Goal: Task Accomplishment & Management: Manage account settings

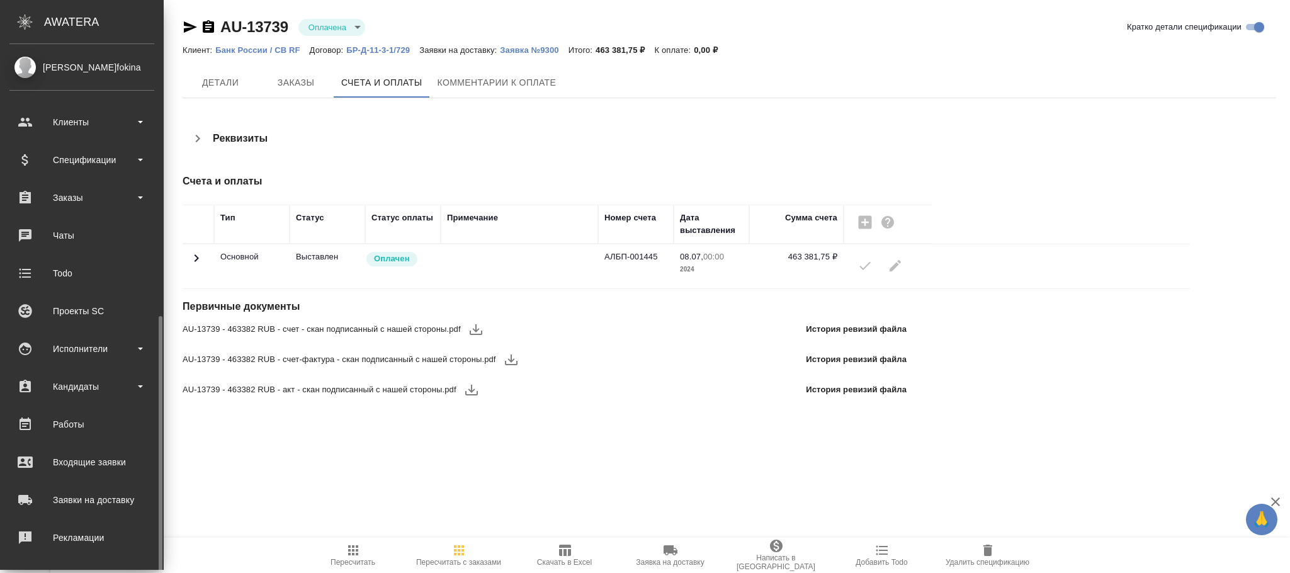
scroll to position [153, 0]
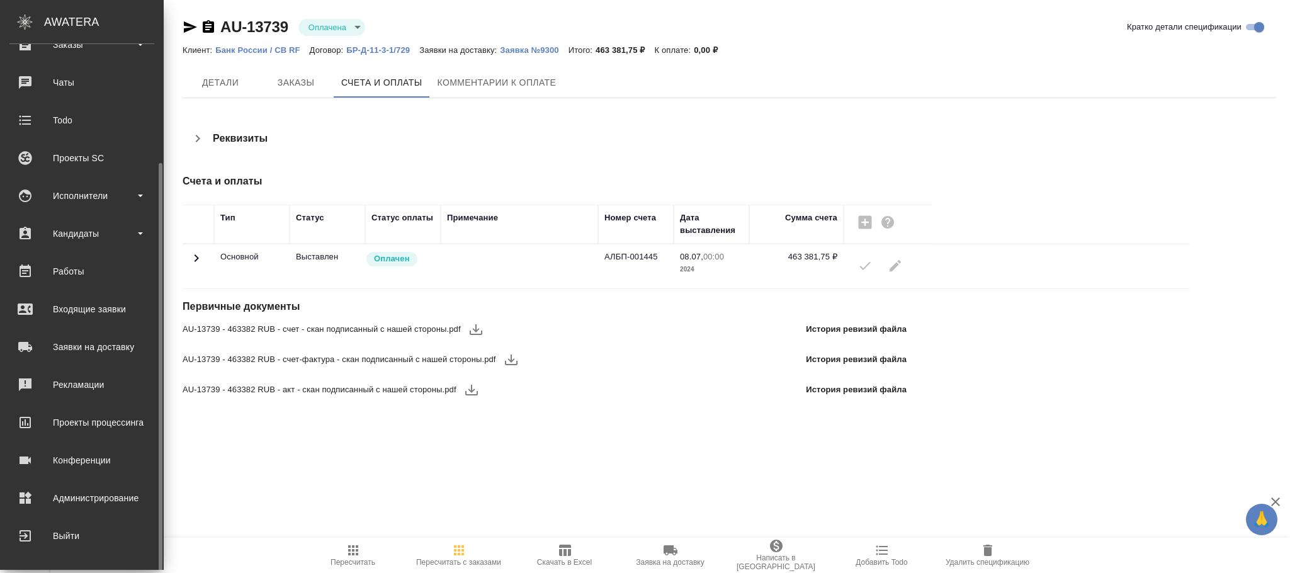
click at [105, 495] on div "Администрирование" at bounding box center [81, 498] width 145 height 19
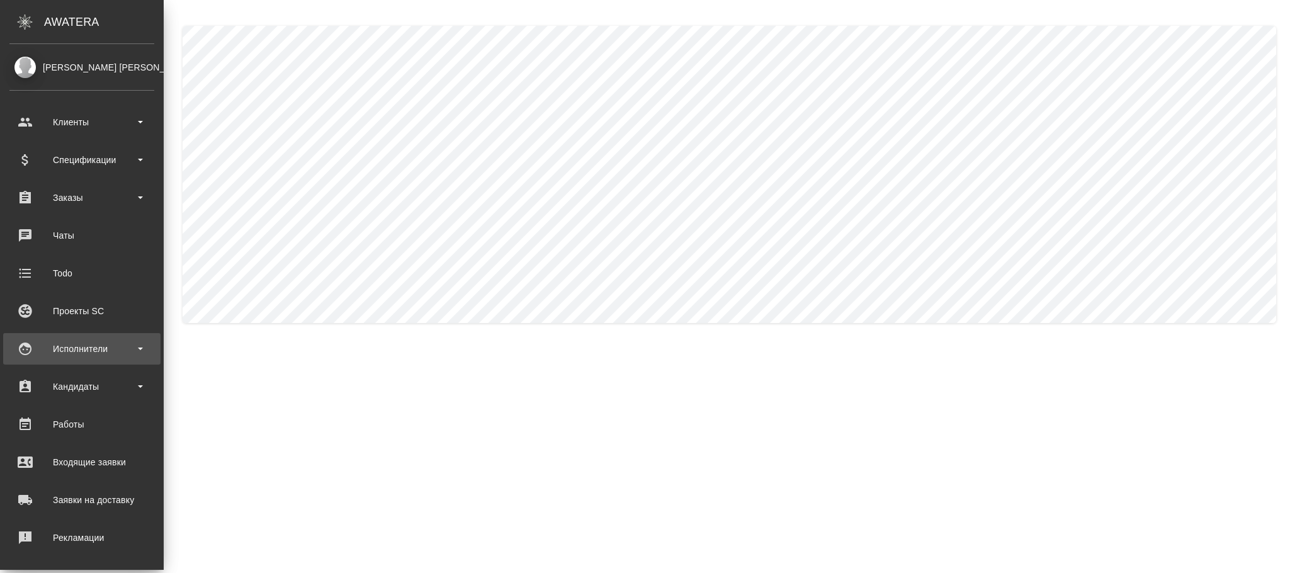
click at [80, 348] on div "Исполнители" at bounding box center [81, 348] width 145 height 19
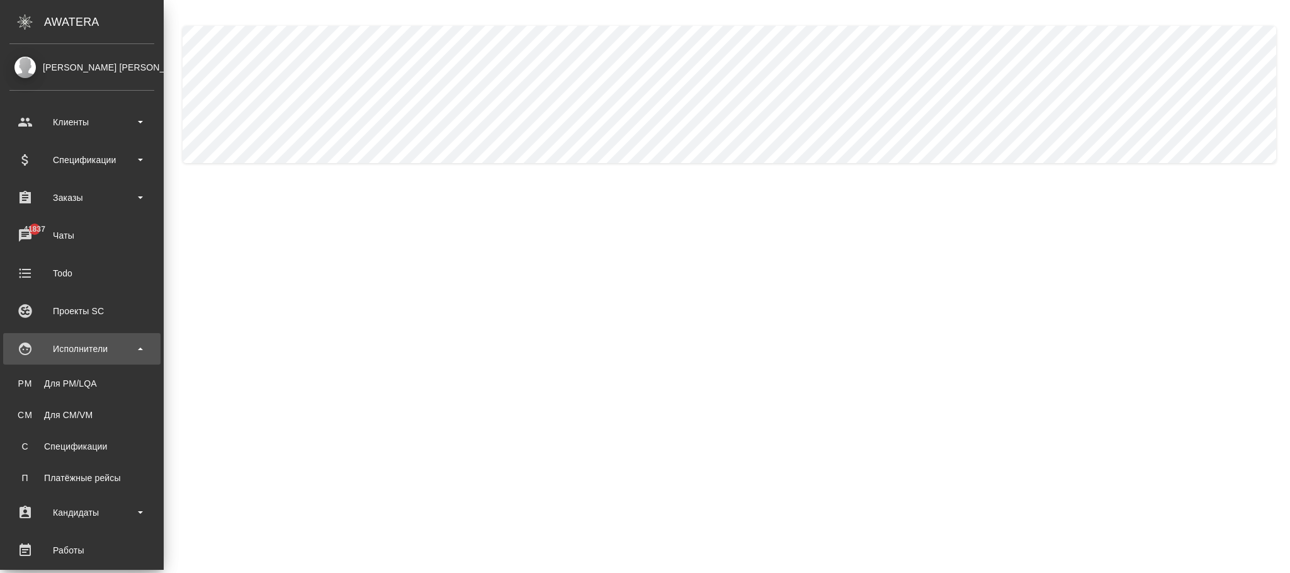
click at [89, 340] on div "Исполнители" at bounding box center [81, 348] width 145 height 19
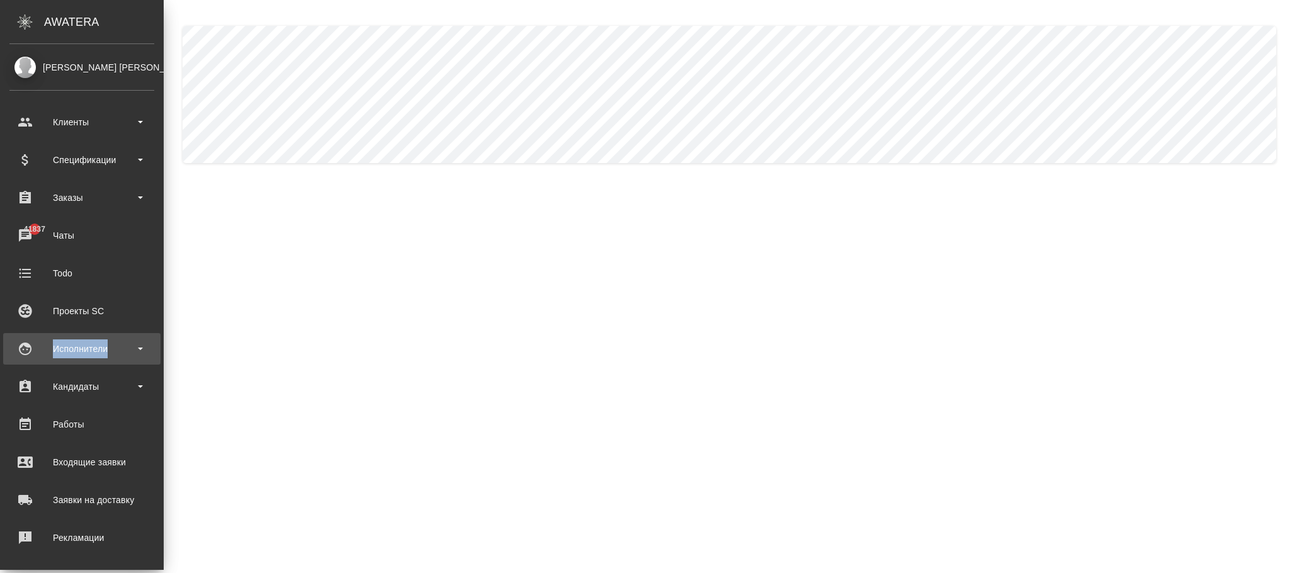
click at [89, 342] on div "Исполнители" at bounding box center [81, 348] width 145 height 19
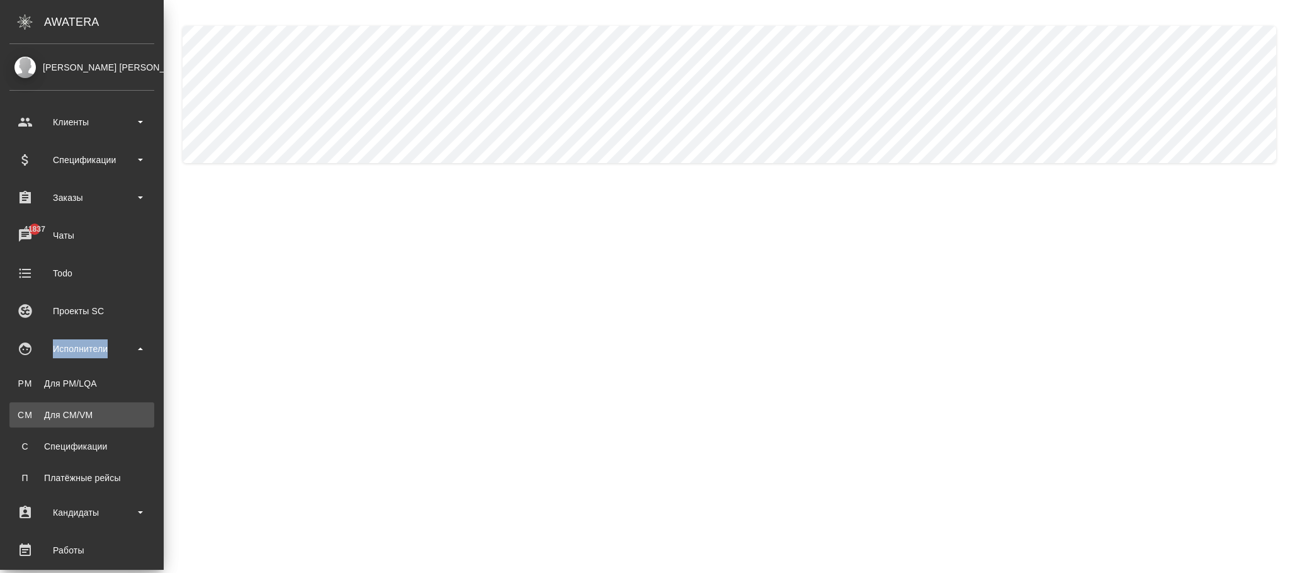
click at [91, 418] on div "Для CM/VM" at bounding box center [82, 415] width 132 height 13
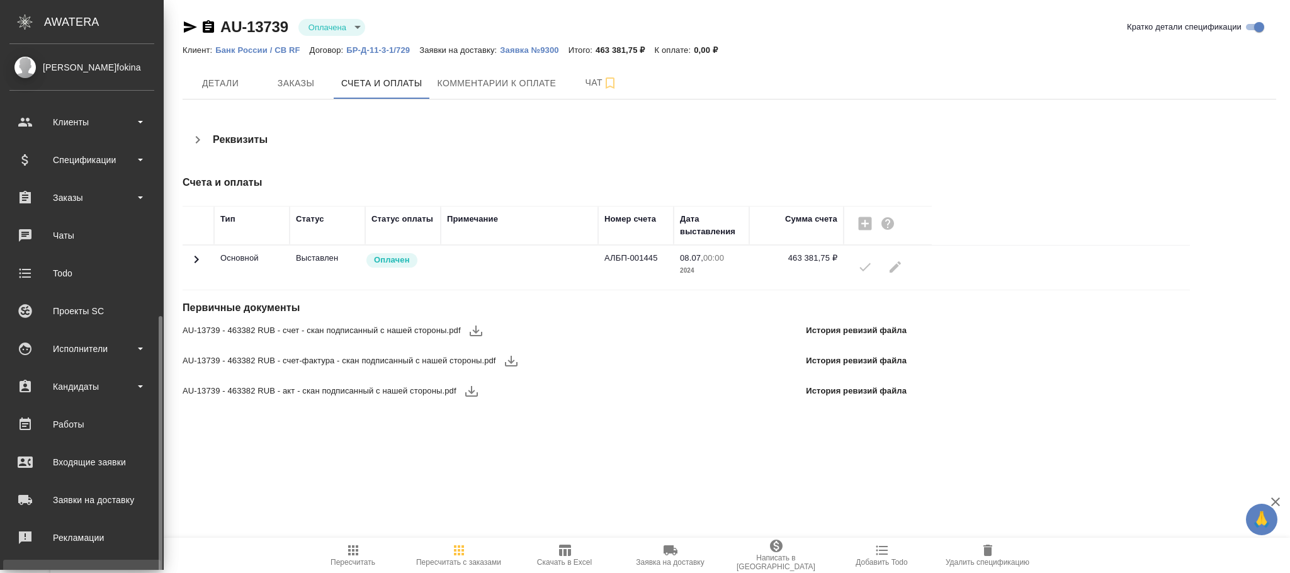
scroll to position [153, 0]
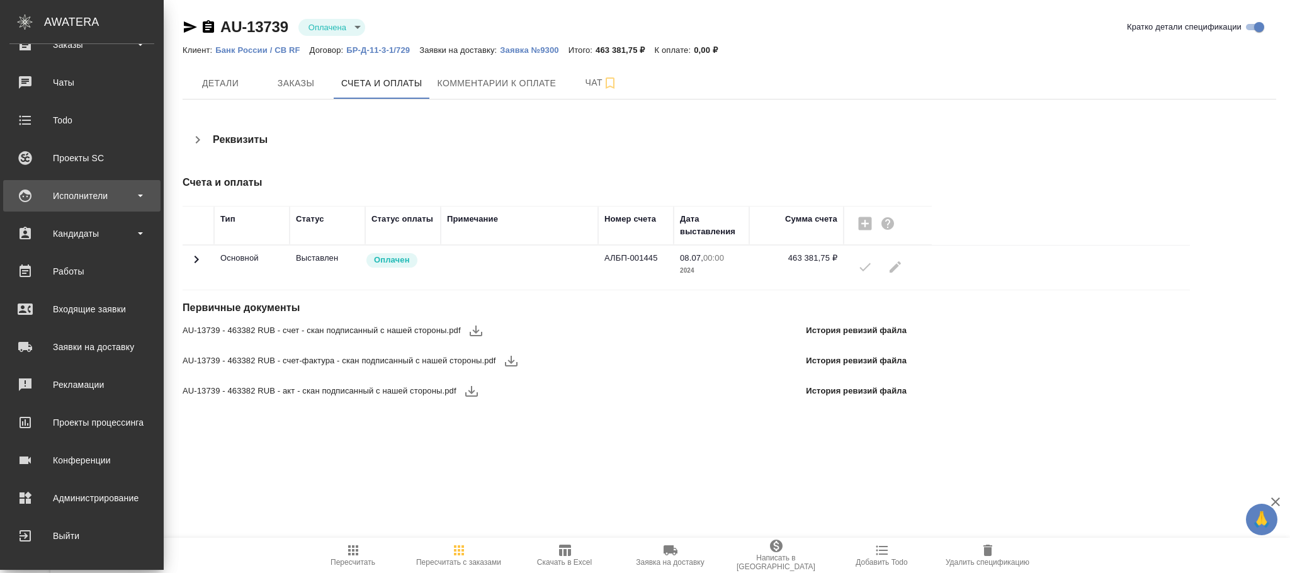
click at [96, 193] on div "Исполнители" at bounding box center [81, 195] width 145 height 19
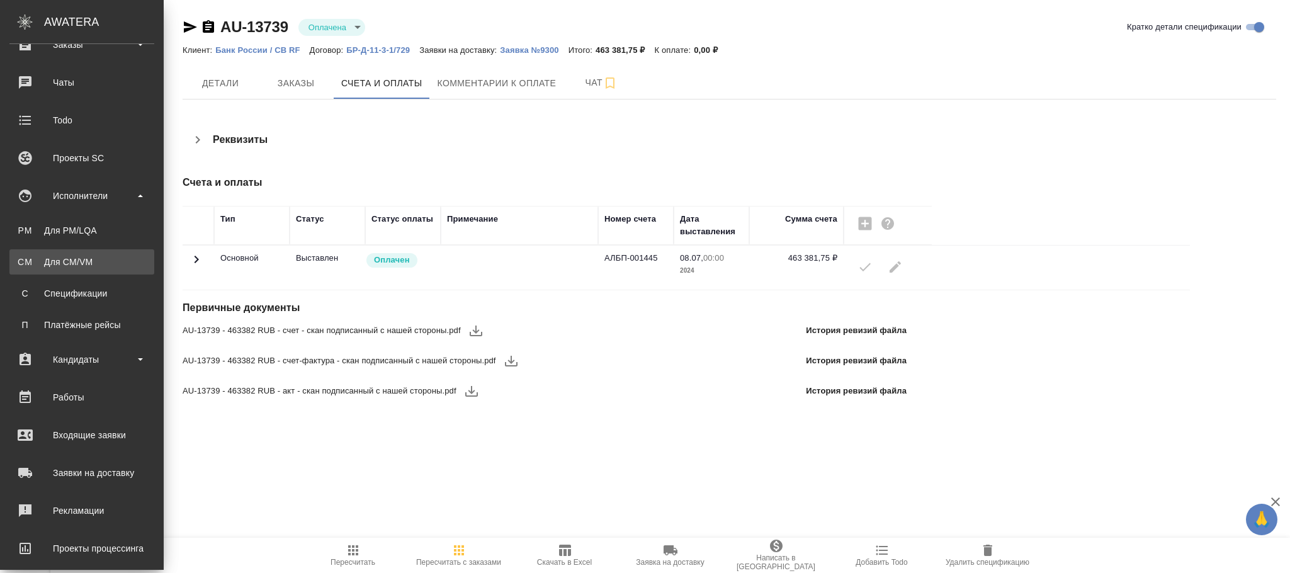
click at [84, 254] on link "CM Для CM/VM" at bounding box center [81, 261] width 145 height 25
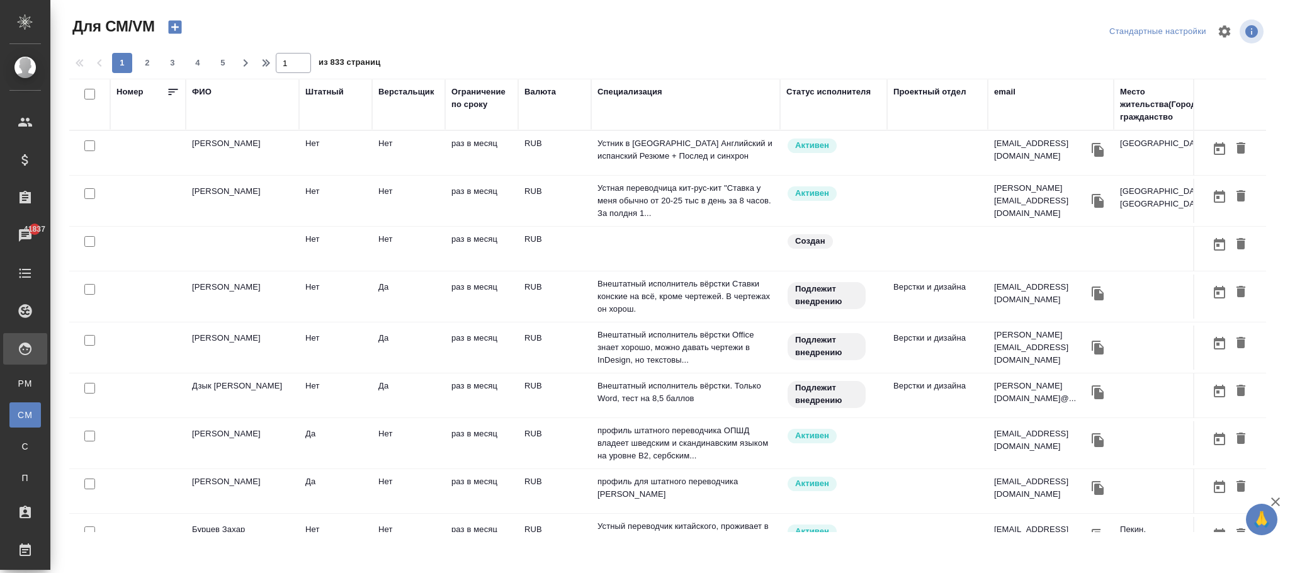
click at [201, 91] on div "ФИО" at bounding box center [202, 92] width 20 height 13
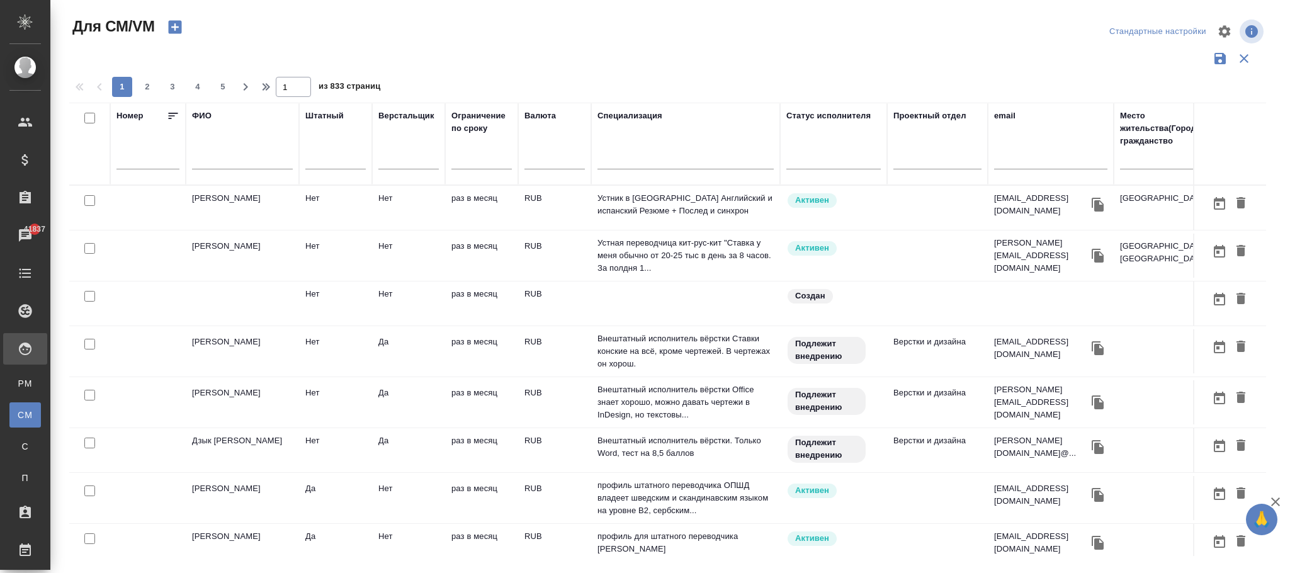
click at [208, 159] on input "text" at bounding box center [242, 162] width 101 height 16
type input "абрамова"
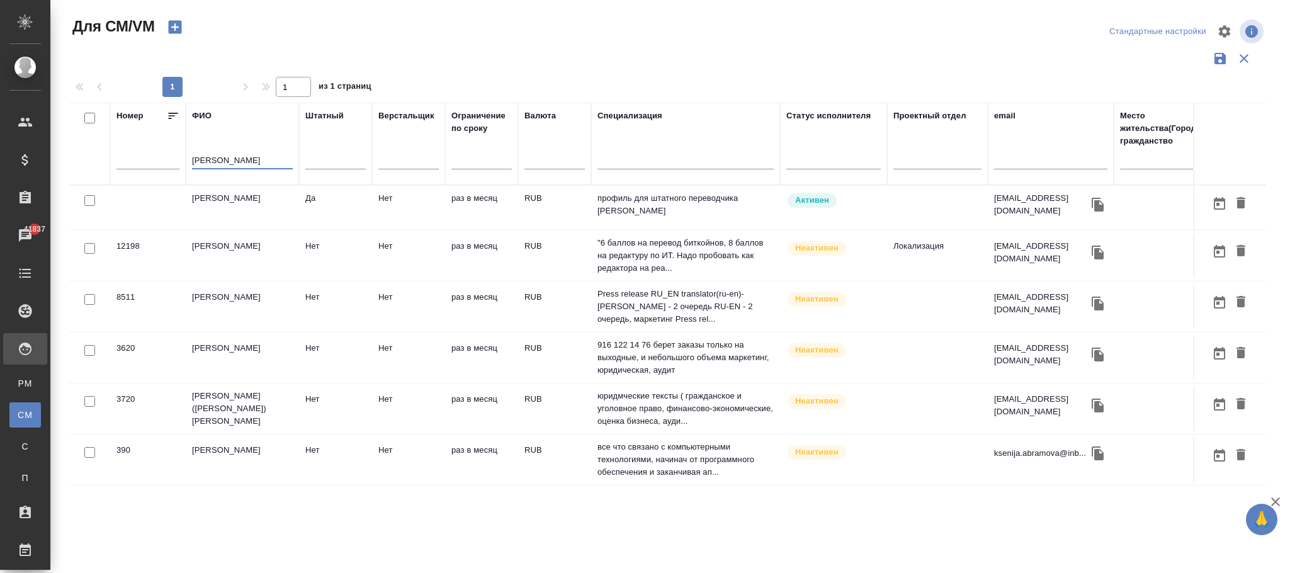
click at [393, 212] on td "Нет" at bounding box center [408, 208] width 73 height 44
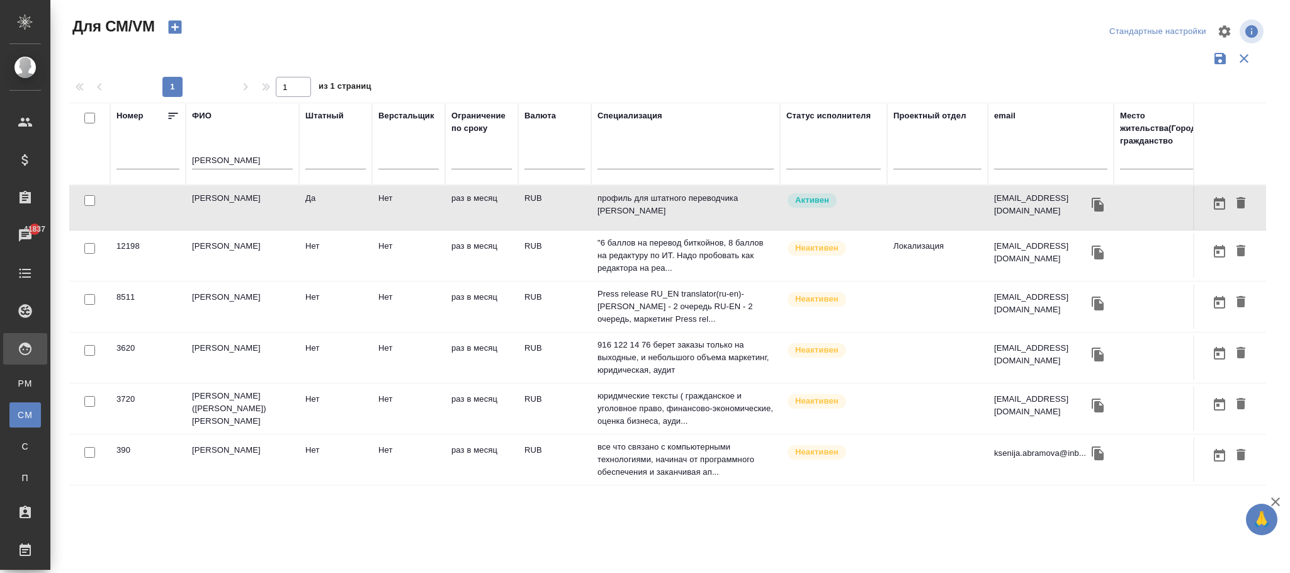
click at [393, 212] on td "Нет" at bounding box center [408, 208] width 73 height 44
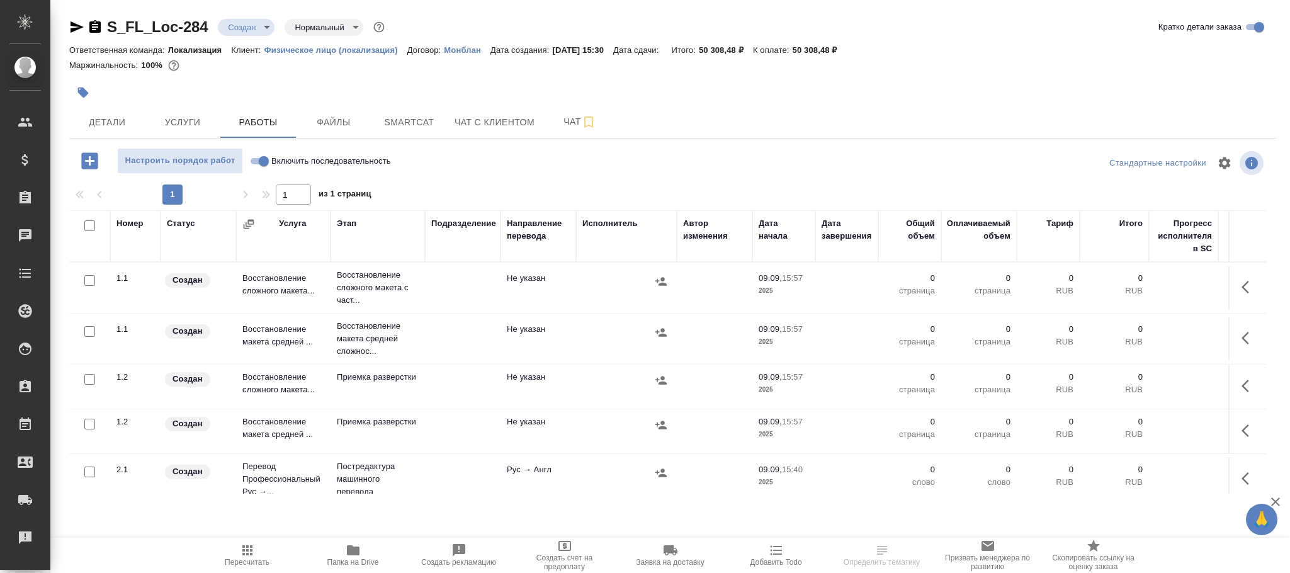
click at [247, 552] on icon "button" at bounding box center [247, 550] width 15 height 15
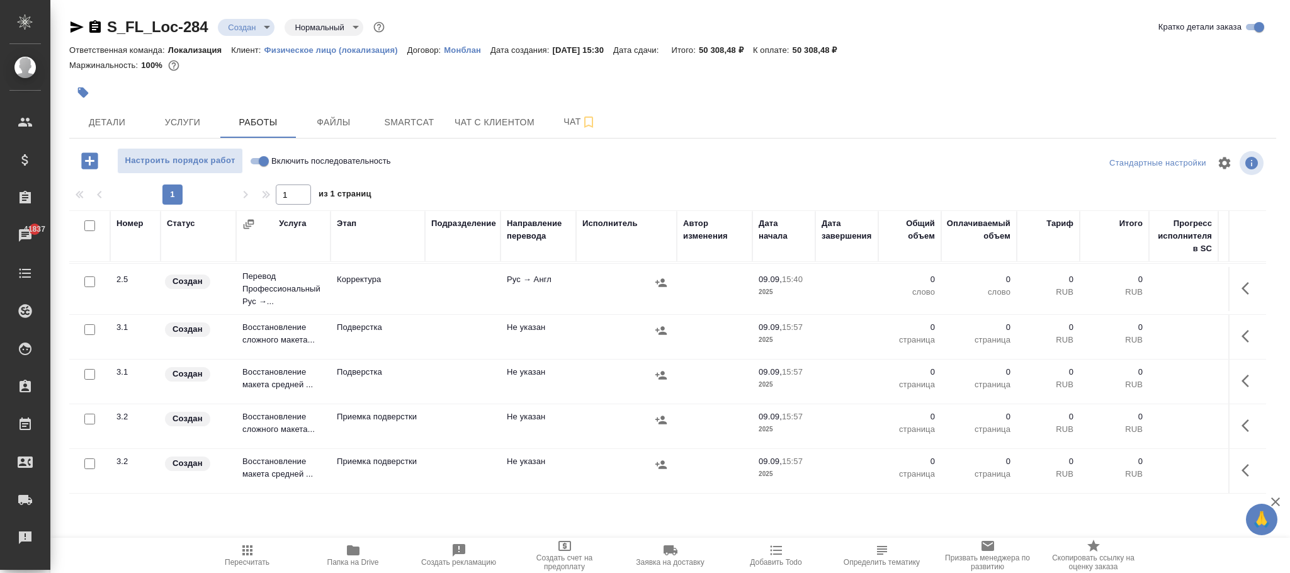
click at [251, 548] on icon "button" at bounding box center [247, 550] width 15 height 15
click at [174, 119] on div "S_FL_Loc-284 Создан new Нормальный normal Кратко детали заказа Ответственная ко…" at bounding box center [672, 263] width 1221 height 526
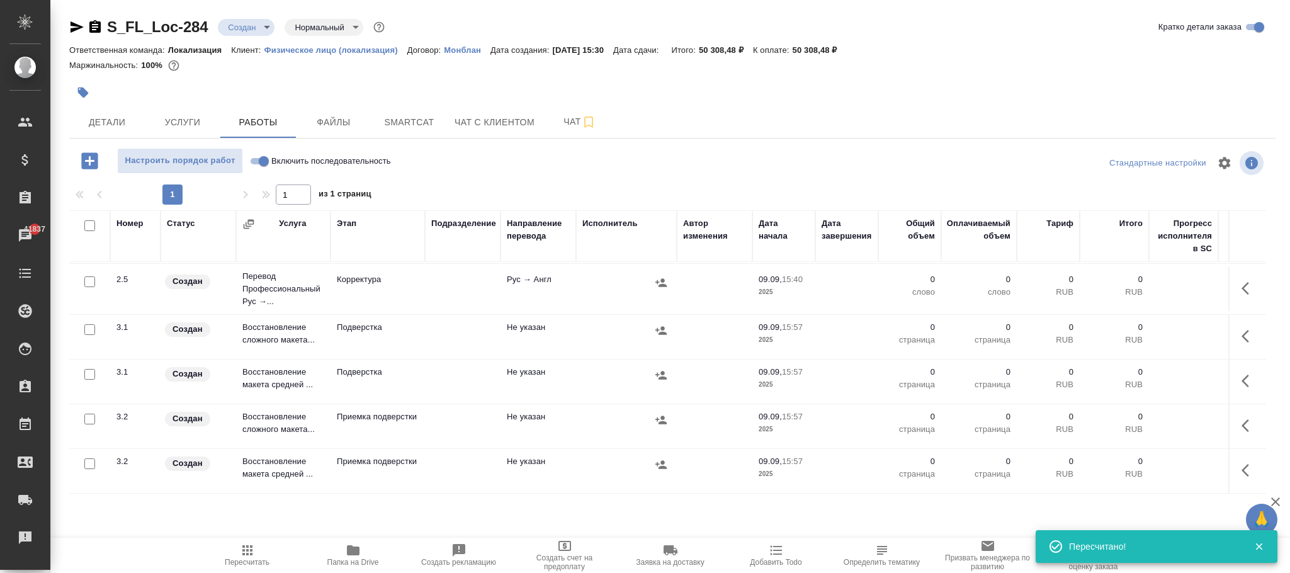
drag, startPoint x: 244, startPoint y: 550, endPoint x: 744, endPoint y: 369, distance: 531.5
click at [246, 550] on icon "button" at bounding box center [247, 550] width 15 height 15
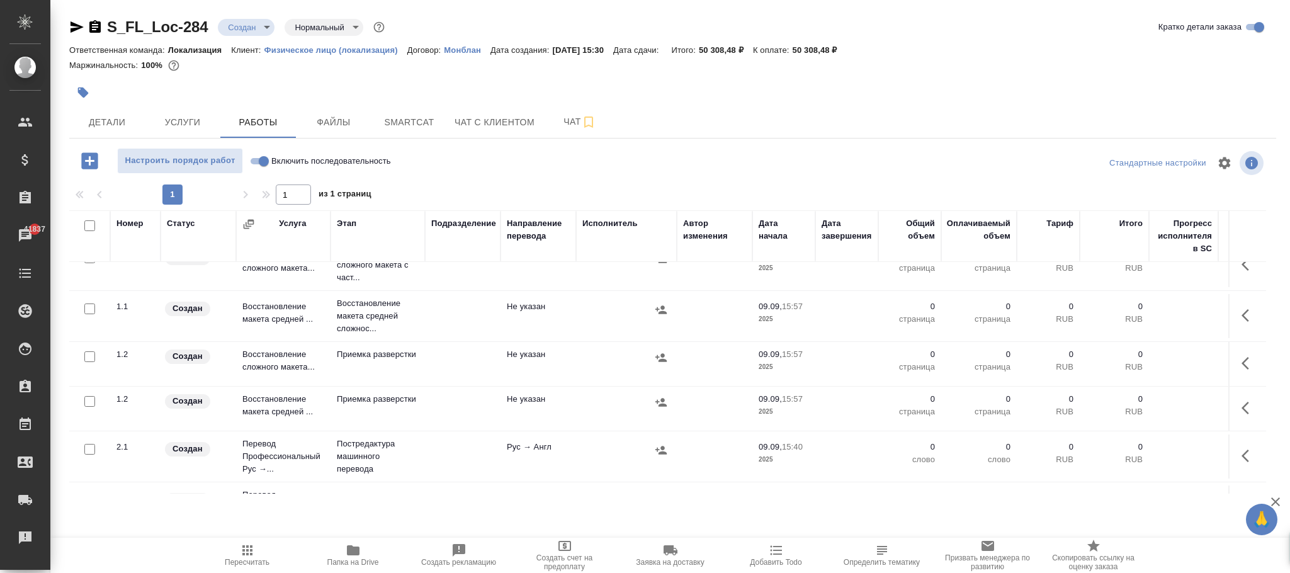
scroll to position [0, 0]
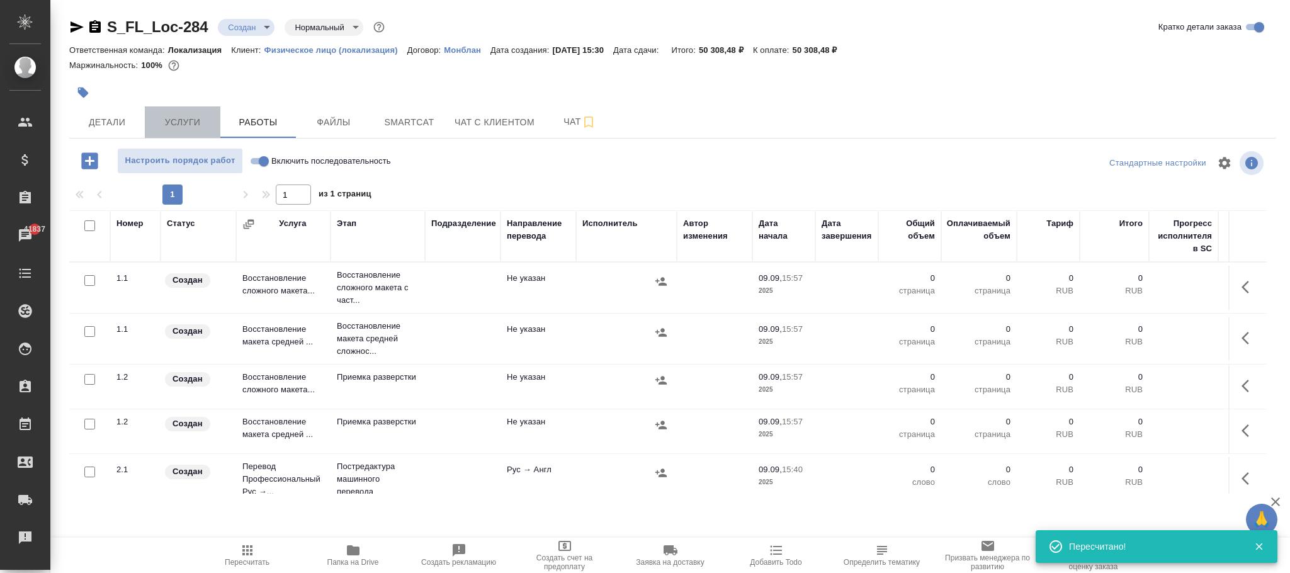
click at [187, 120] on span "Услуги" at bounding box center [182, 123] width 60 height 16
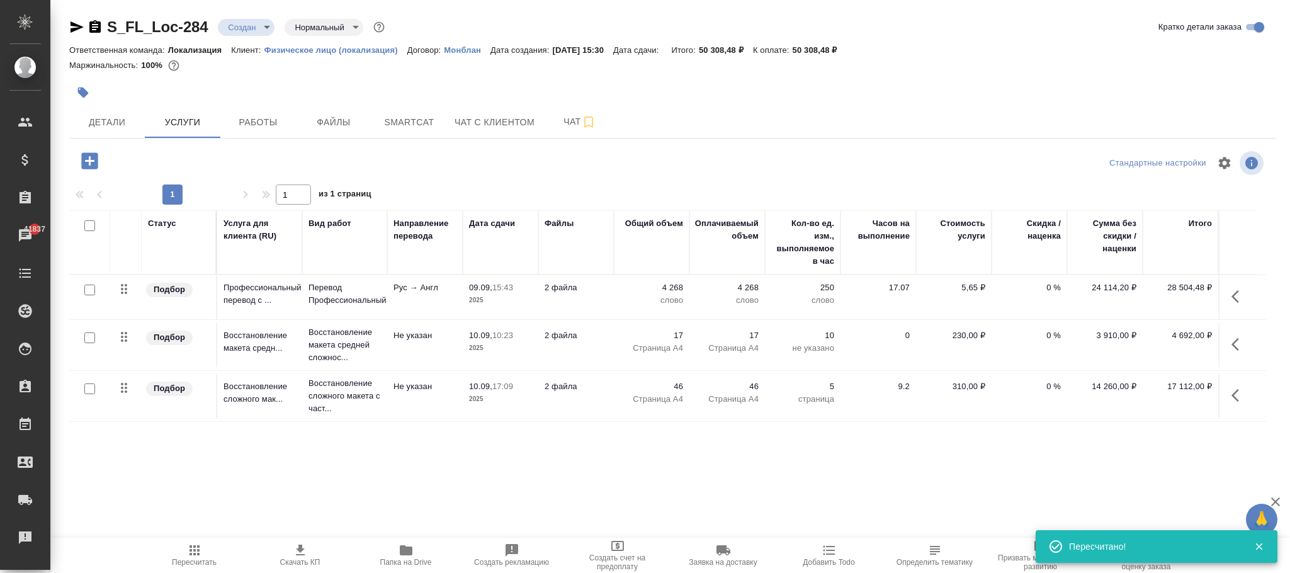
click at [201, 552] on icon "button" at bounding box center [194, 550] width 15 height 15
click at [298, 553] on icon "button" at bounding box center [300, 550] width 15 height 15
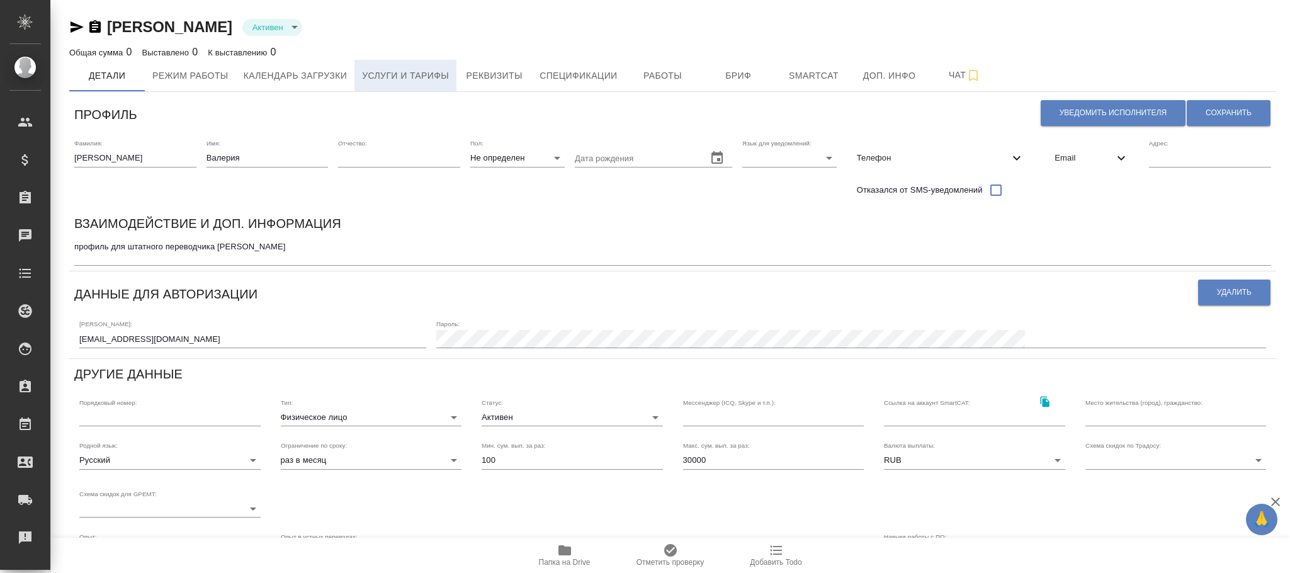
click at [414, 76] on span "Услуги и тарифы" at bounding box center [405, 76] width 87 height 16
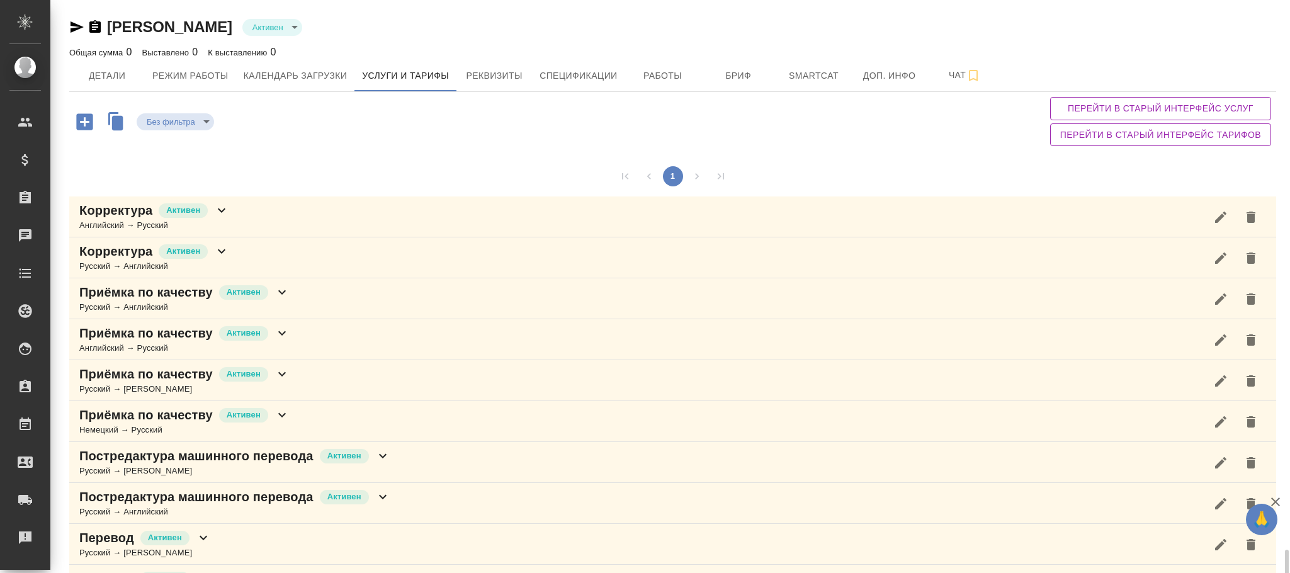
scroll to position [337, 0]
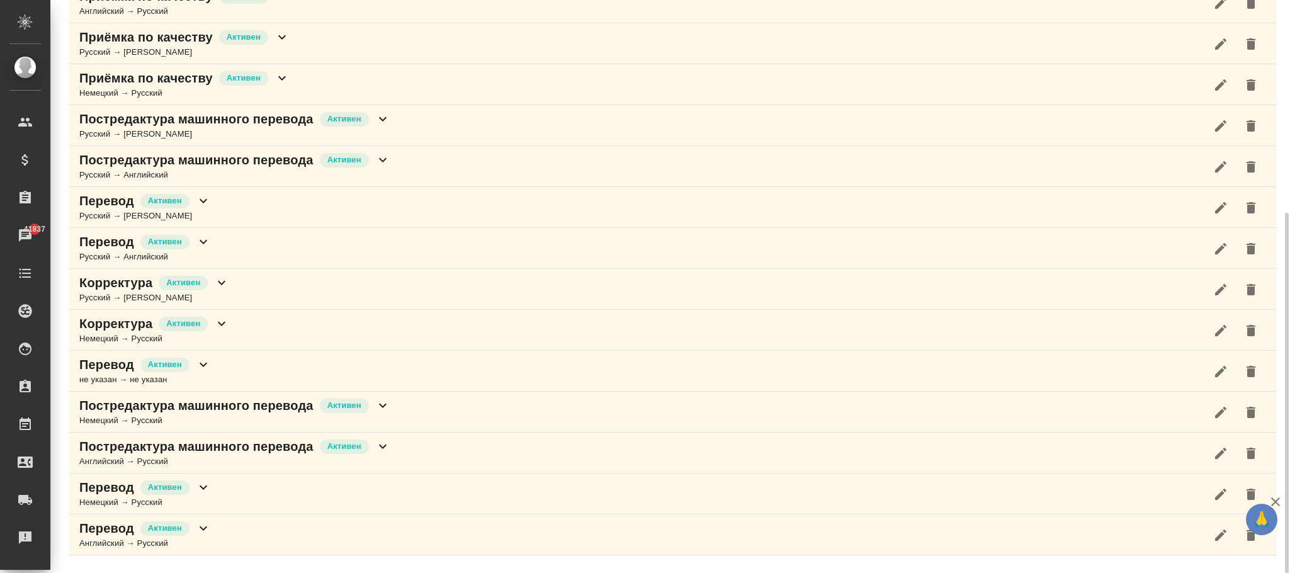
click at [200, 372] on icon at bounding box center [203, 364] width 15 height 15
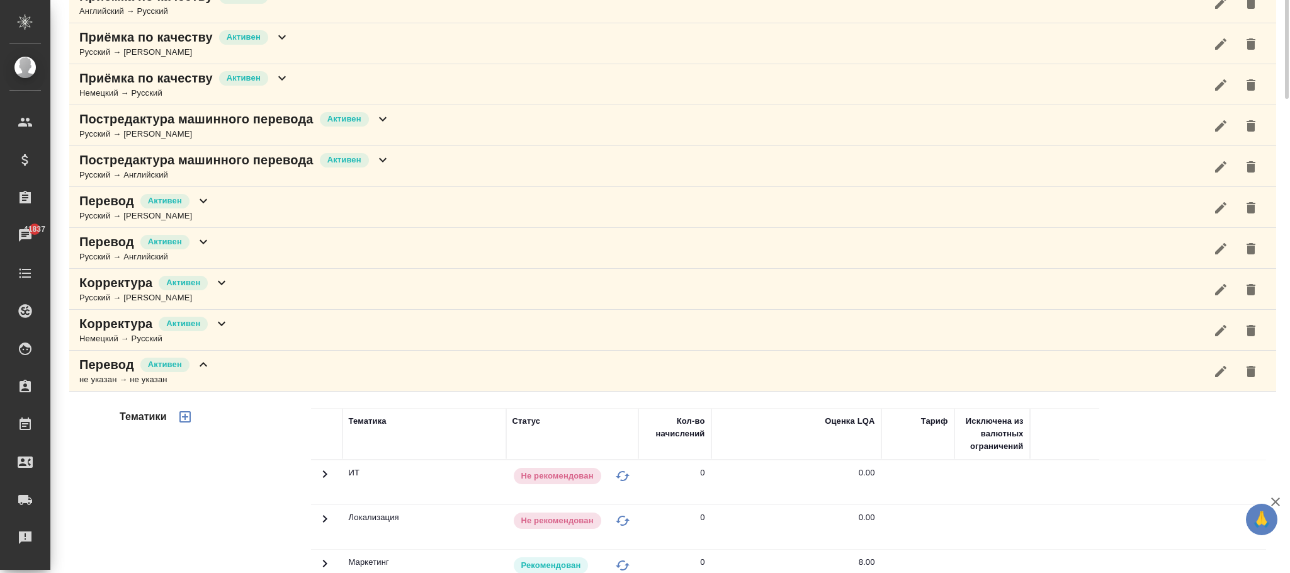
scroll to position [148, 0]
